Goal: Task Accomplishment & Management: Use online tool/utility

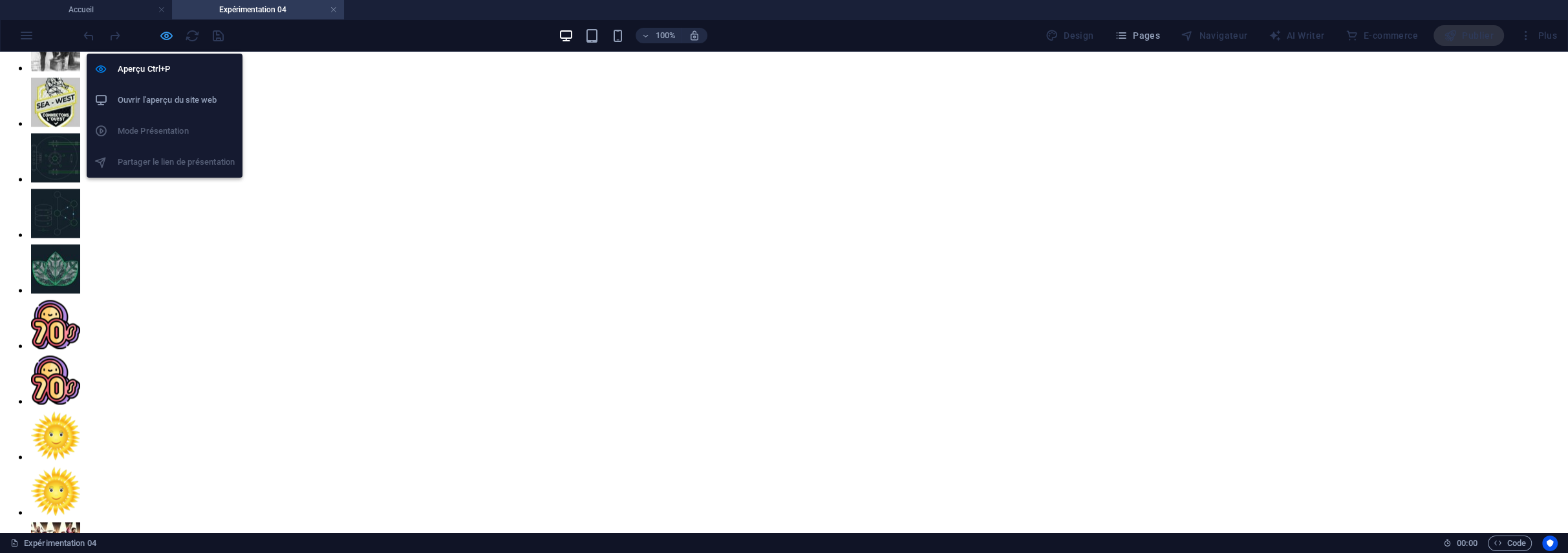
click at [165, 37] on icon "button" at bounding box center [166, 35] width 15 height 15
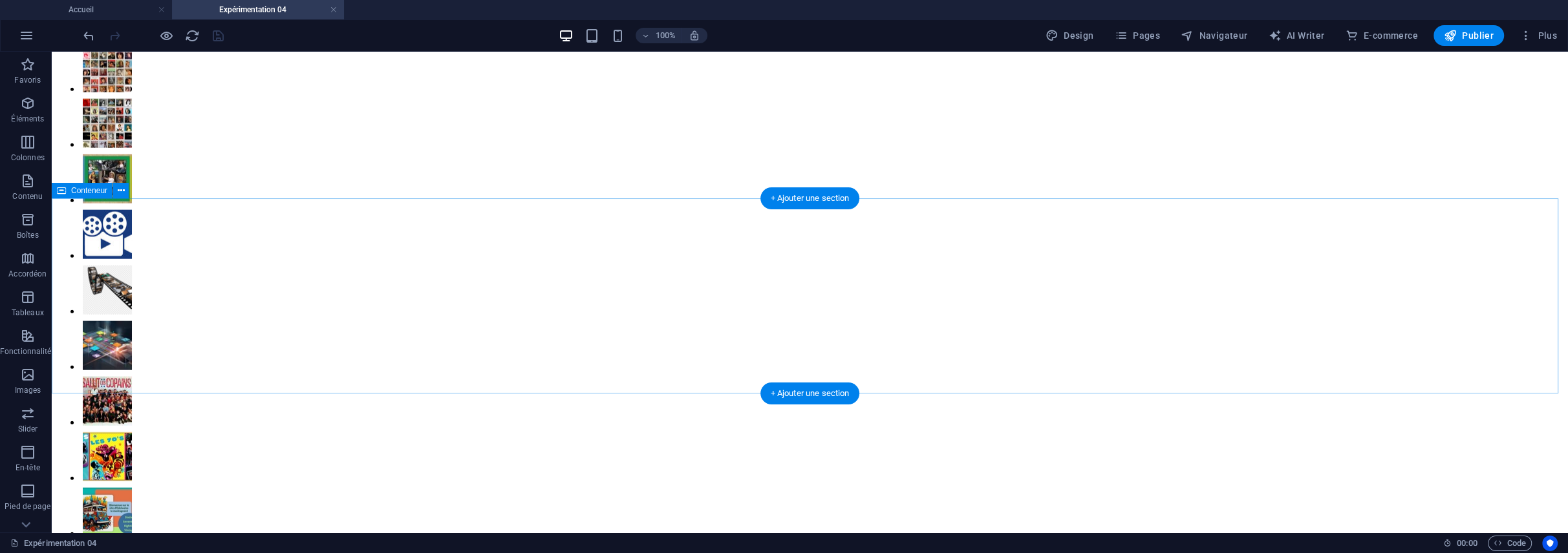
scroll to position [4189, 0]
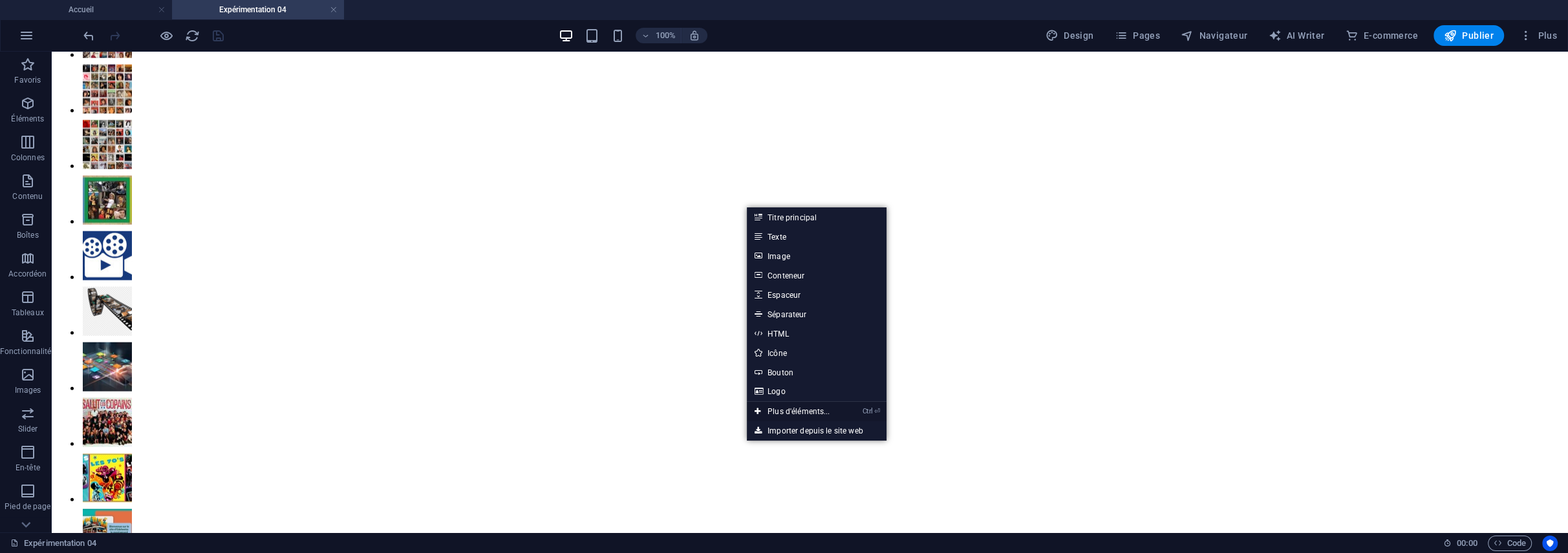
click at [766, 413] on link "Ctrl ⏎ Plus d'éléments..." at bounding box center [793, 412] width 91 height 20
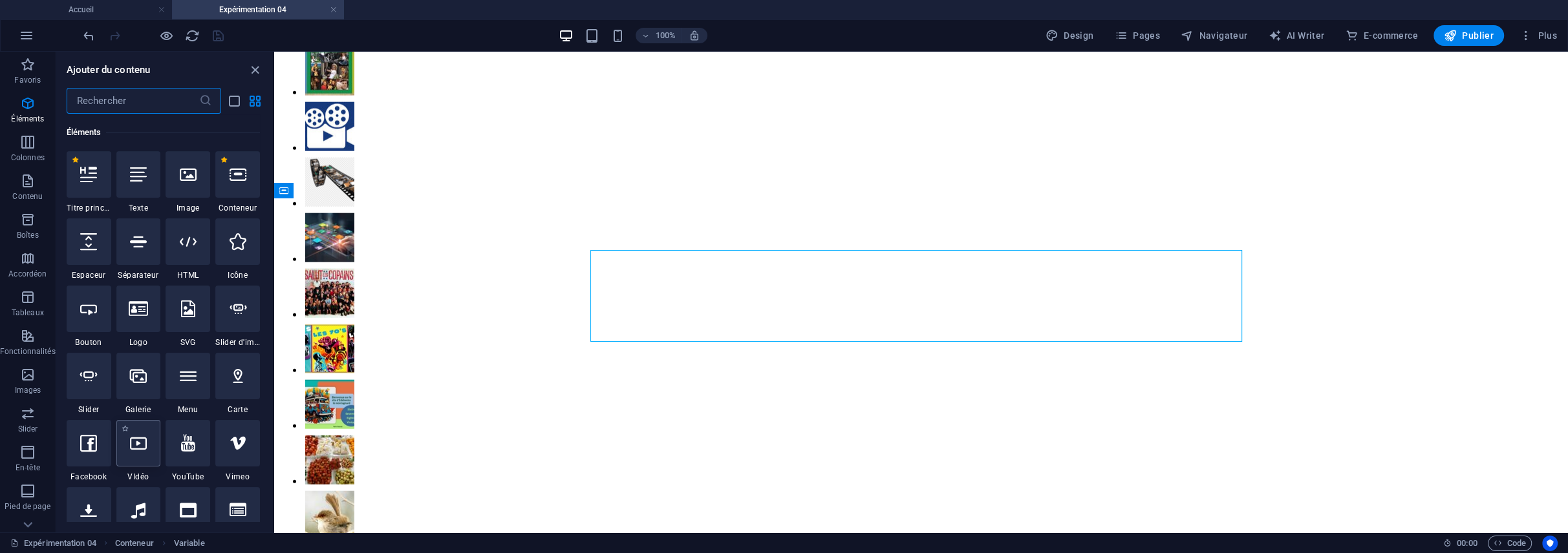
scroll to position [584, 0]
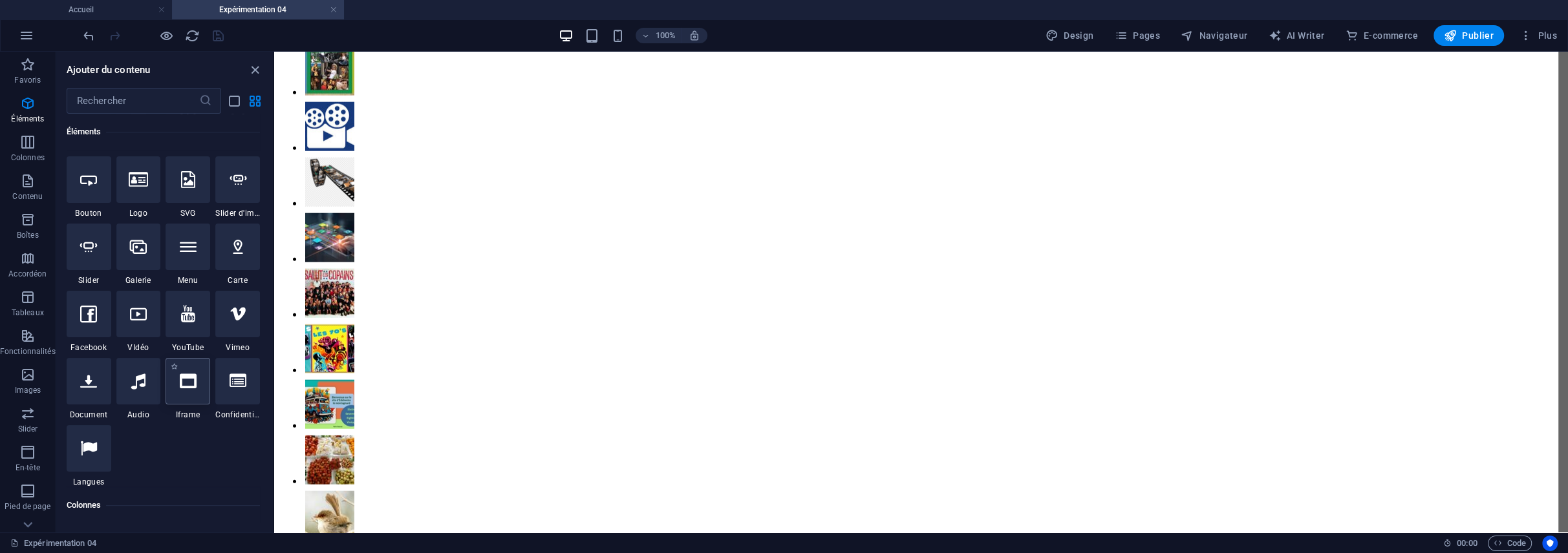
select select "%"
select select "px"
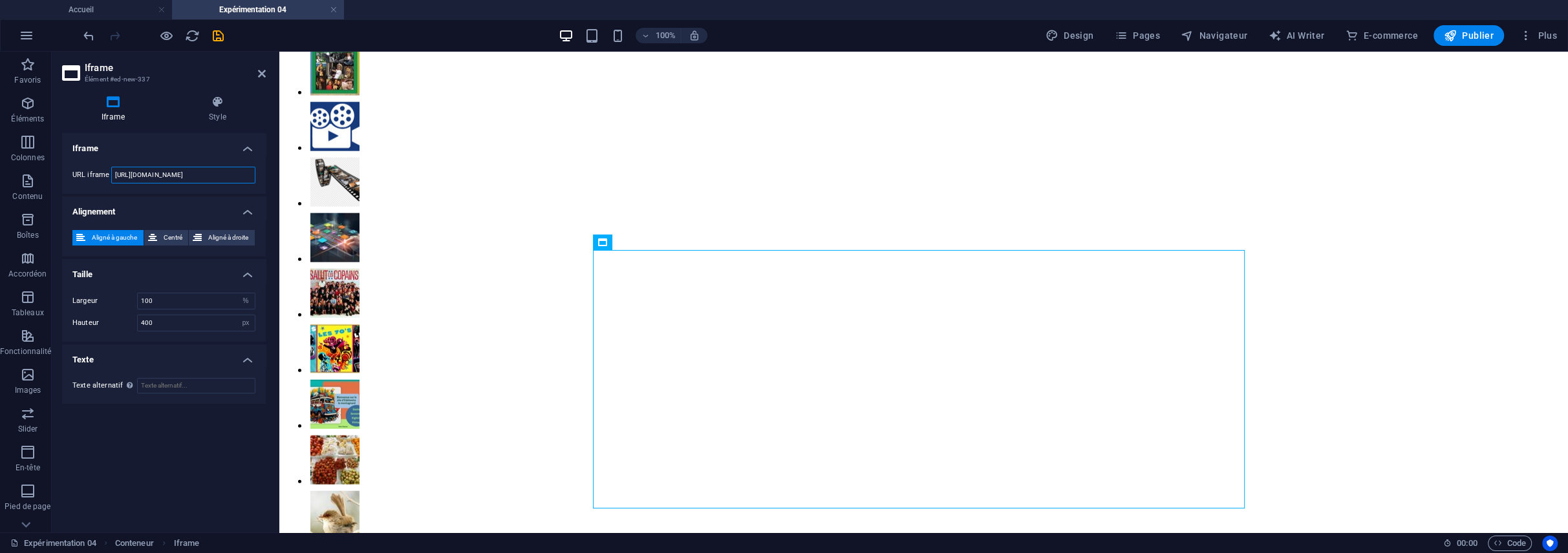
drag, startPoint x: 227, startPoint y: 172, endPoint x: 75, endPoint y: 173, distance: 152.0
click at [75, 173] on div "URL iframe [URL][DOMAIN_NAME]" at bounding box center [164, 176] width 183 height 17
drag, startPoint x: 124, startPoint y: 174, endPoint x: 140, endPoint y: 175, distance: 16.0
paste input "[DOMAIN_NAME][URL]"
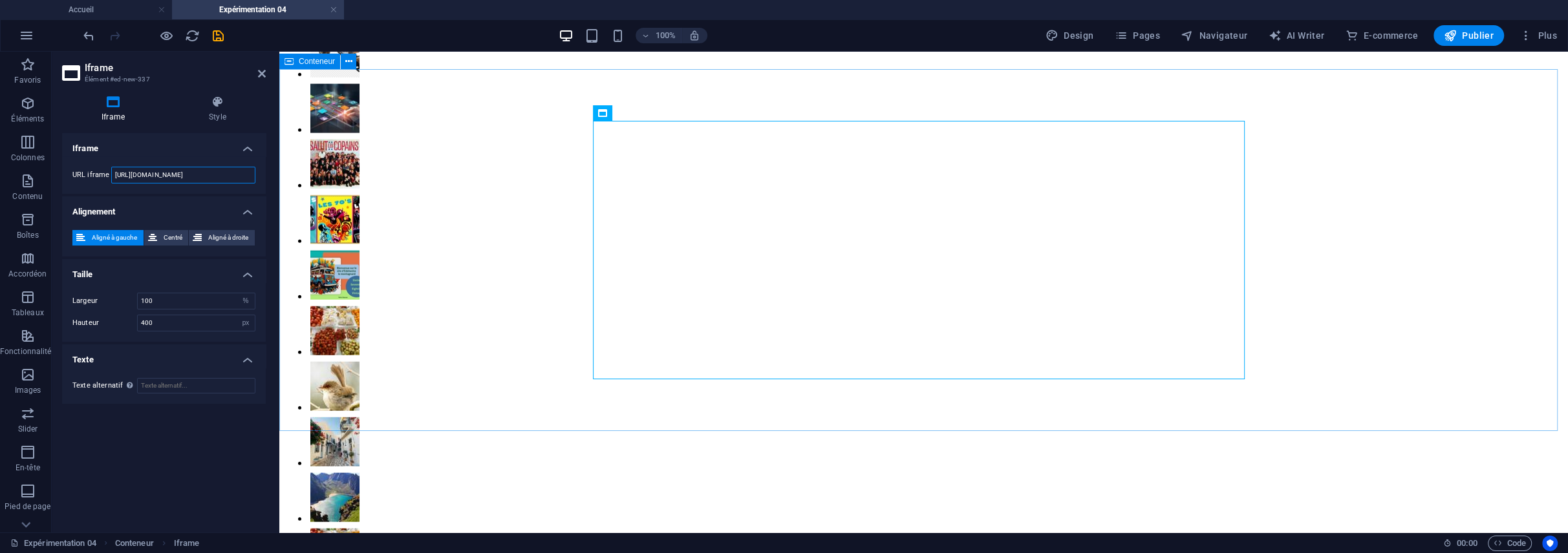
scroll to position [4318, 0]
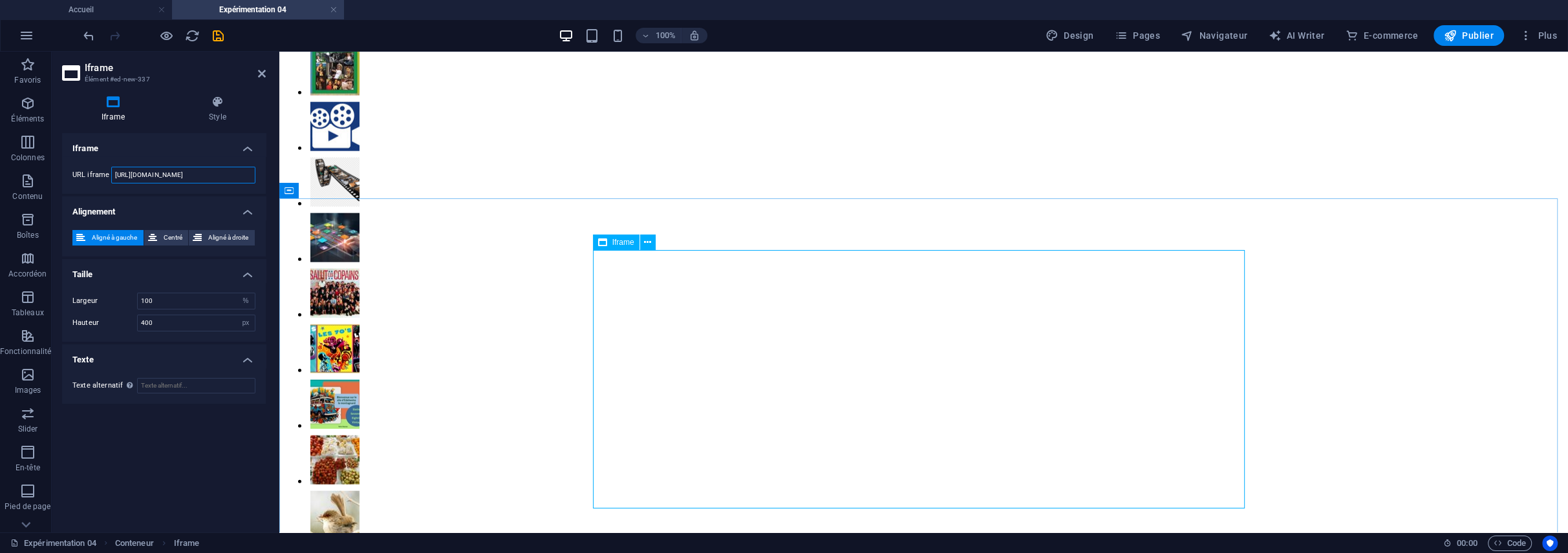
type input "[URL][DOMAIN_NAME]"
drag, startPoint x: 395, startPoint y: 224, endPoint x: 345, endPoint y: 172, distance: 72.1
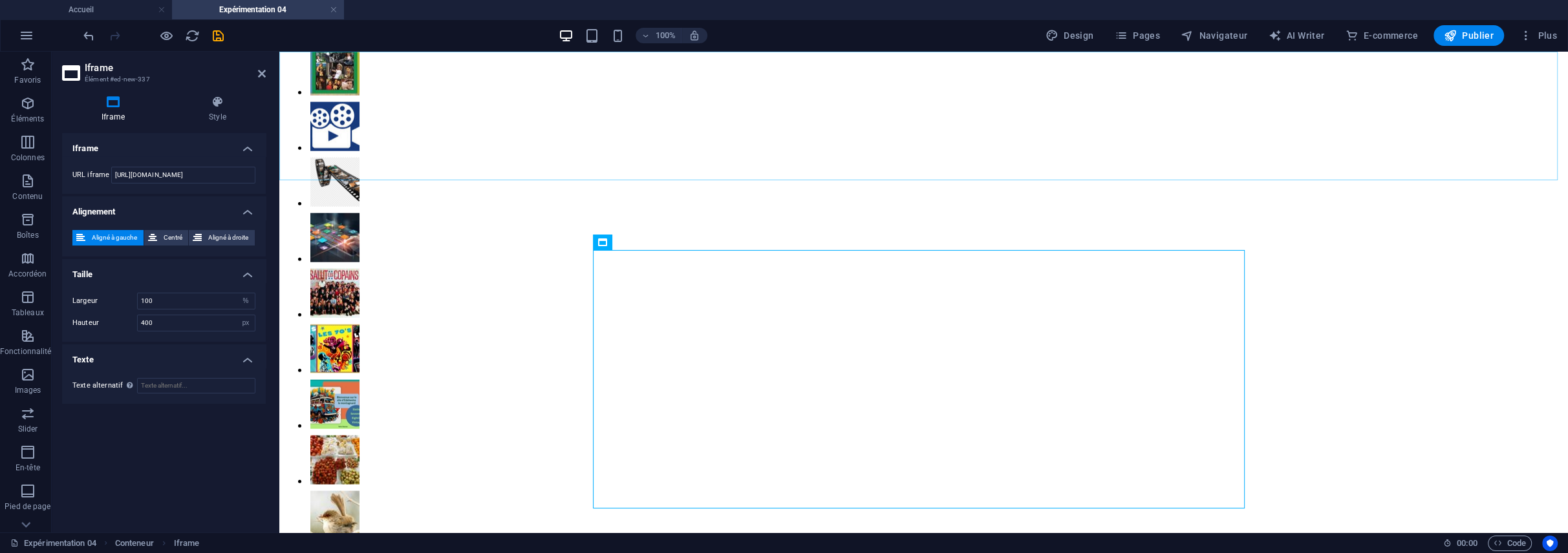
scroll to position [0, 0]
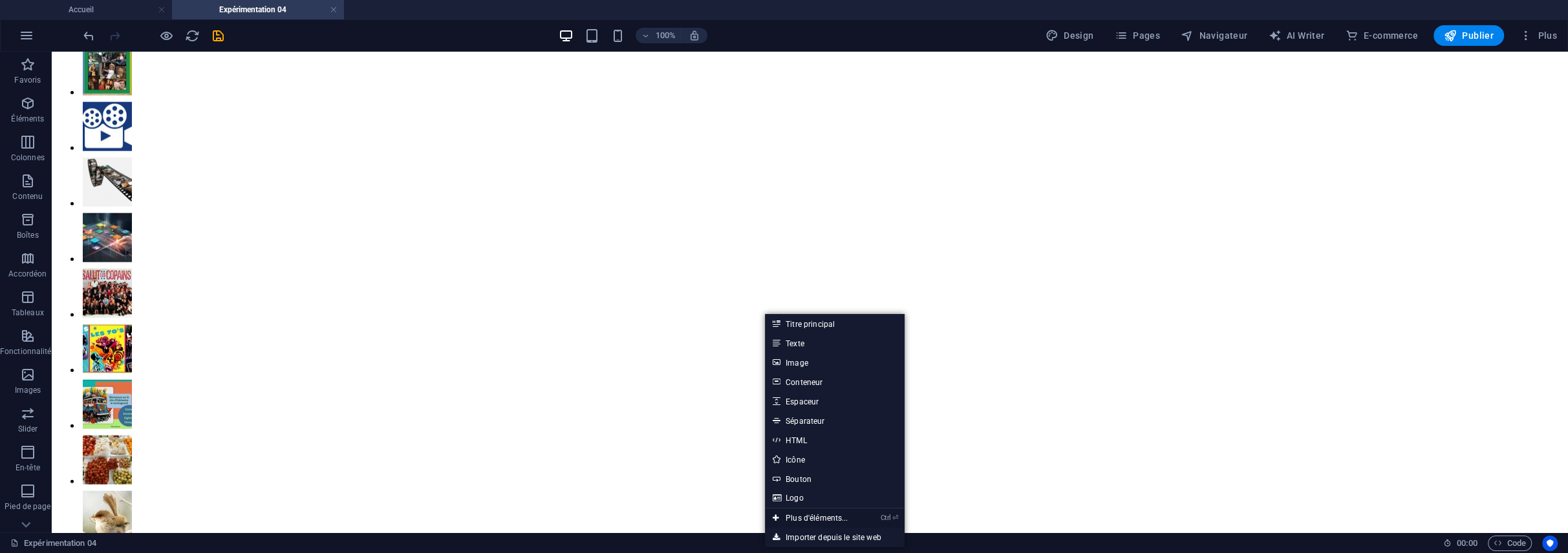
click at [813, 517] on link "Ctrl ⏎ Plus d'éléments..." at bounding box center [811, 519] width 91 height 20
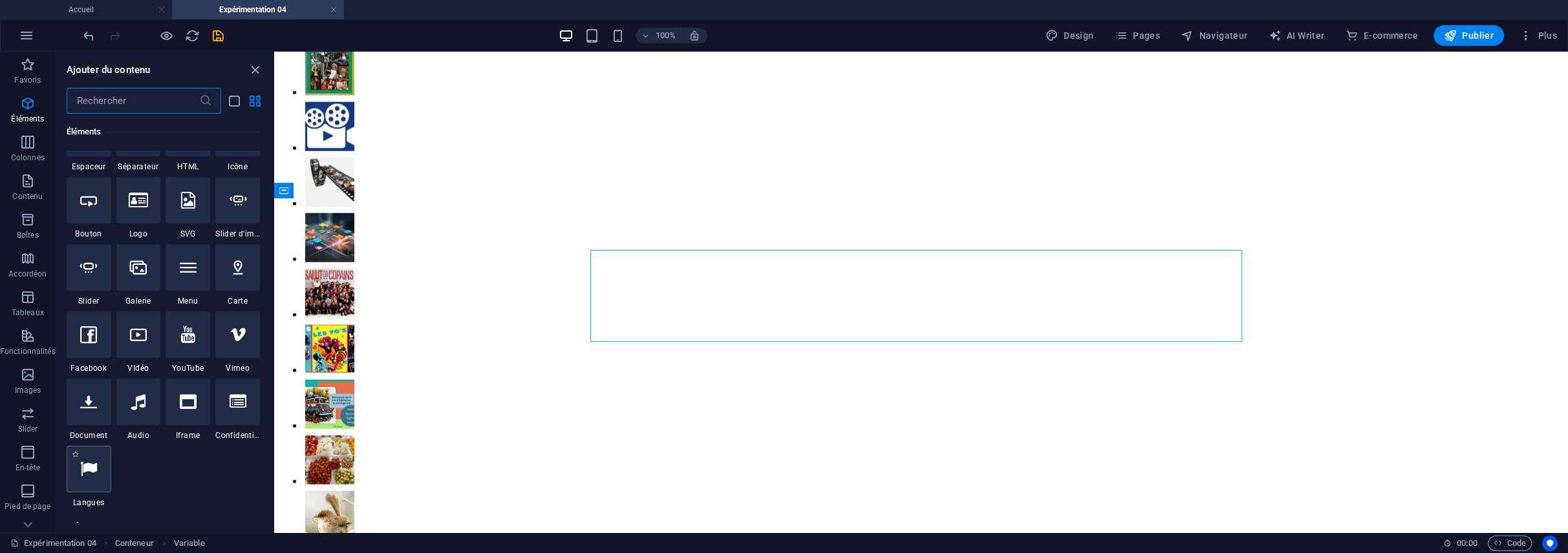
scroll to position [584, 0]
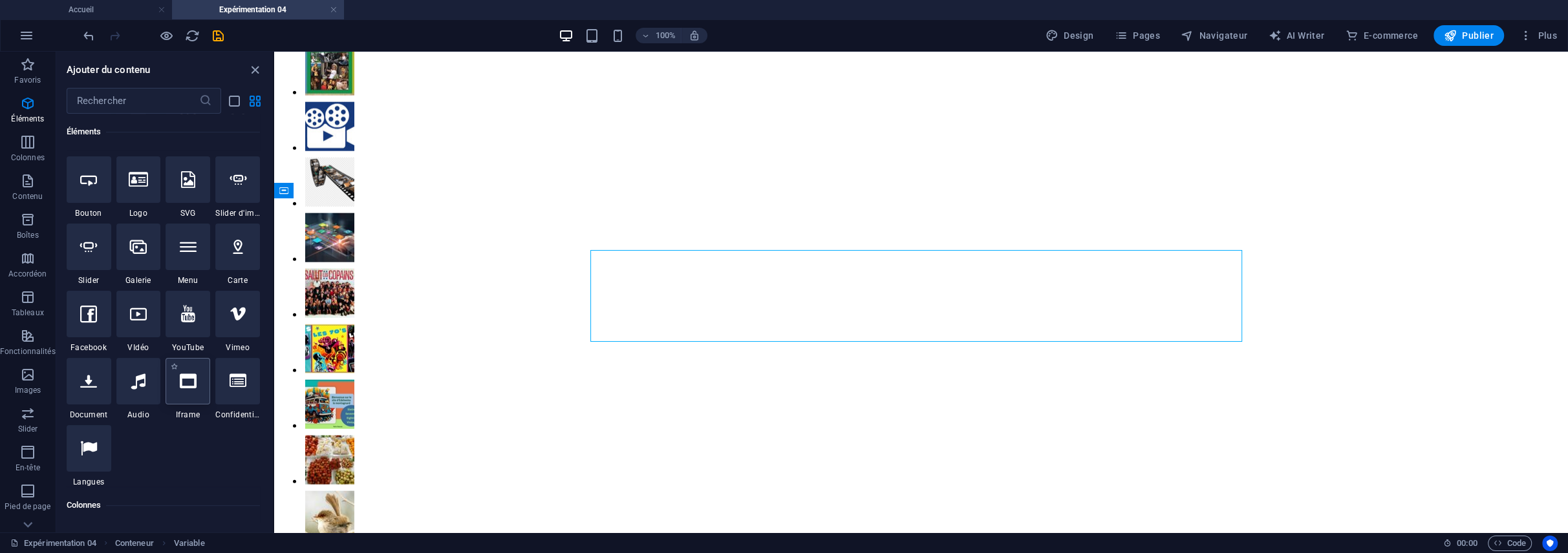
click at [180, 382] on icon at bounding box center [189, 382] width 17 height 17
select select "%"
select select "px"
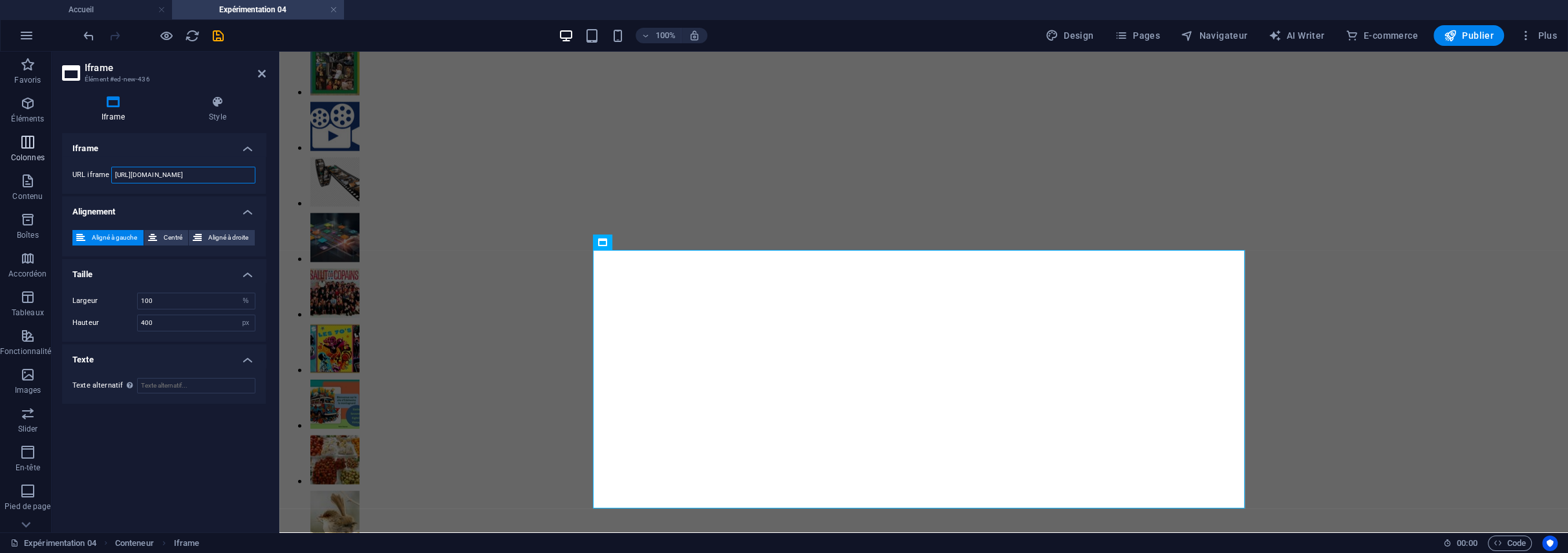
drag, startPoint x: 223, startPoint y: 176, endPoint x: 49, endPoint y: 164, distance: 174.4
click at [49, 164] on section "Favoris Éléments Colonnes Contenu Boîtes Accordéon Tableaux Fonctionnalités Ima…" at bounding box center [784, 292] width 1568 height 481
paste input "[URL][DOMAIN_NAME]"
click at [177, 204] on h4 "Alignement" at bounding box center [164, 208] width 203 height 23
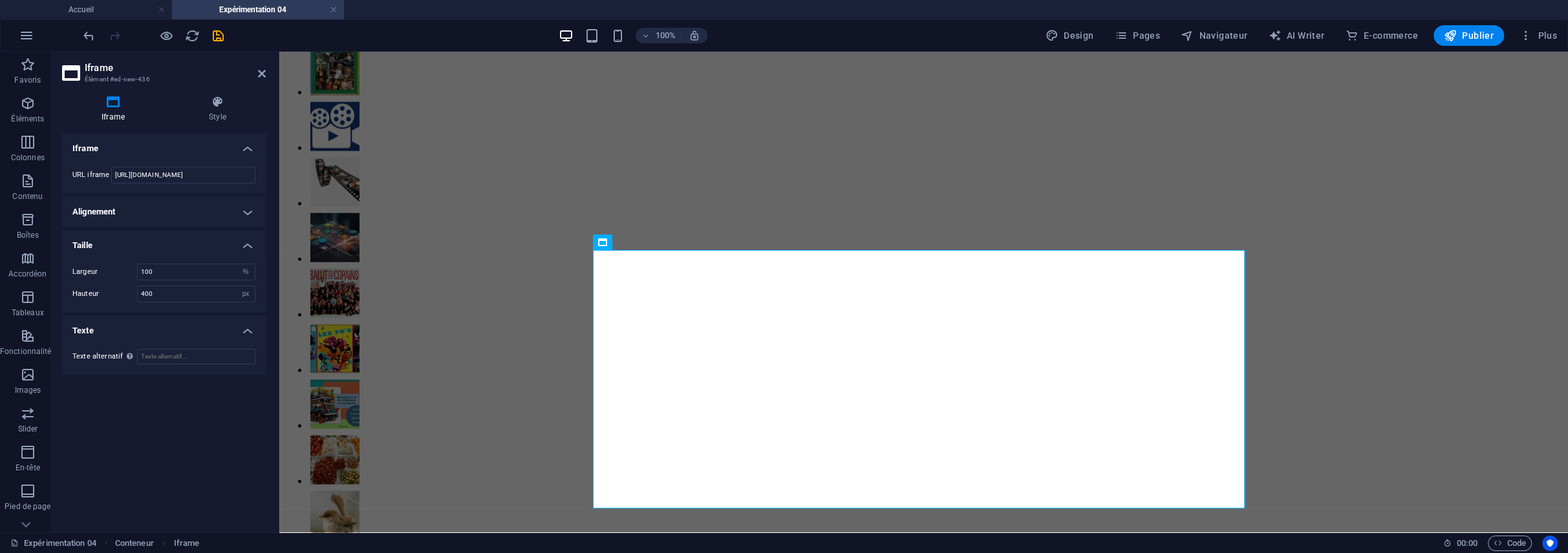
click at [272, 177] on div "Iframe Style Iframe URL iframe [URL][DOMAIN_NAME] Alignement Aligné à gauche Ce…" at bounding box center [164, 308] width 224 height 447
click at [168, 167] on input "[URL][DOMAIN_NAME]" at bounding box center [183, 176] width 144 height 17
drag, startPoint x: 217, startPoint y: 170, endPoint x: 151, endPoint y: 170, distance: 66.0
click at [151, 170] on input "[URL][DOMAIN_NAME]" at bounding box center [183, 176] width 144 height 17
drag, startPoint x: 235, startPoint y: 171, endPoint x: 117, endPoint y: 177, distance: 118.2
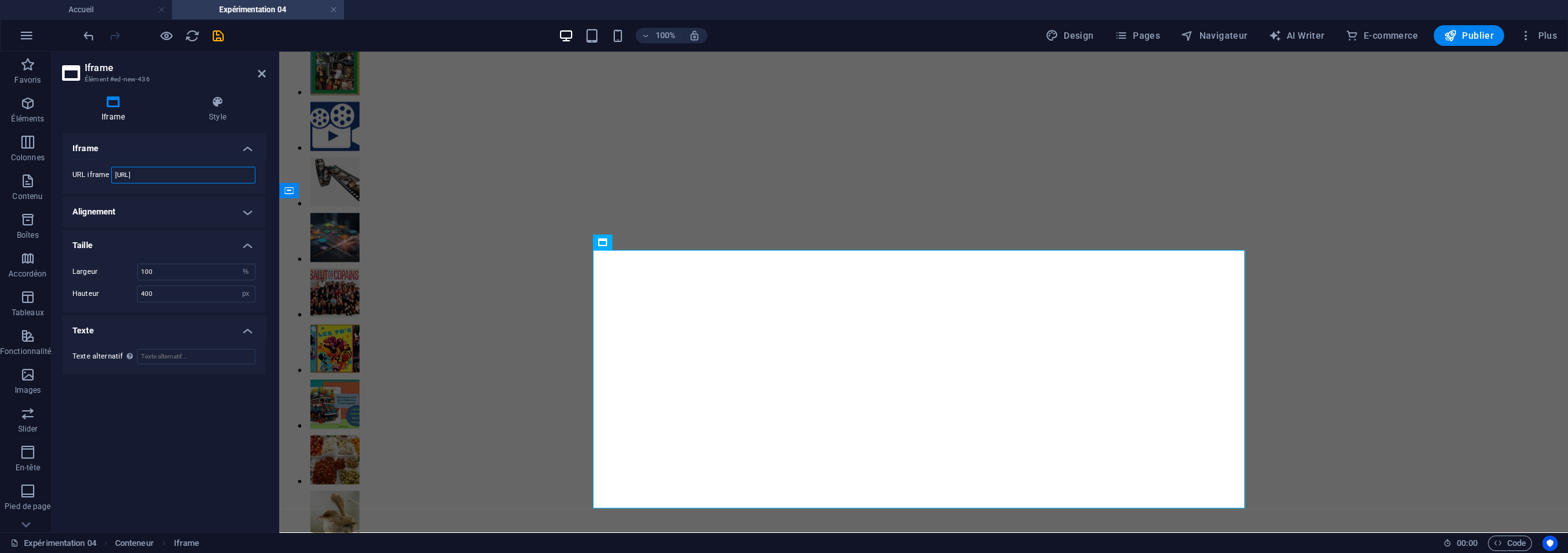
click at [117, 177] on input "[URL]" at bounding box center [183, 176] width 144 height 17
type input "hmNA48kFpyFtJg2HY9Zg"
drag, startPoint x: 239, startPoint y: 178, endPoint x: 132, endPoint y: 174, distance: 107.1
click at [92, 176] on div "URL iframe hmNA48kFpyFtJg2HY9Zg" at bounding box center [164, 176] width 183 height 17
paste input "[URL][DOMAIN_NAME]"
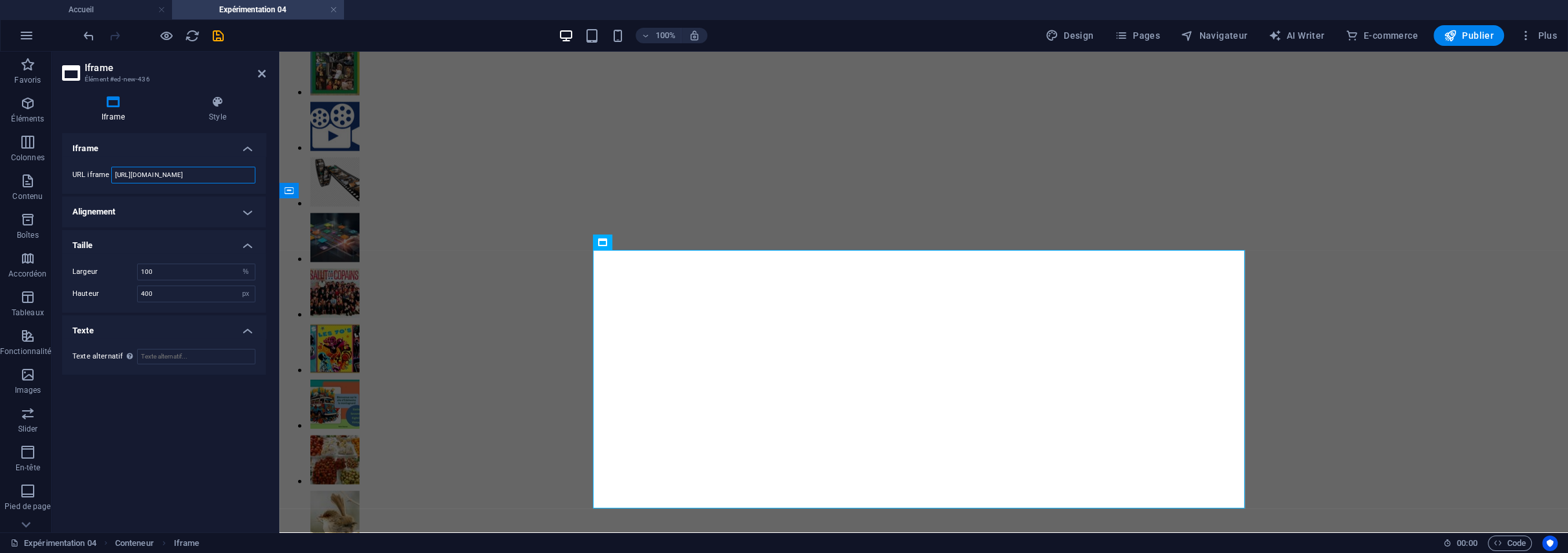
scroll to position [0, 141]
type input "[URL][DOMAIN_NAME]"
